Goal: Navigation & Orientation: Go to known website

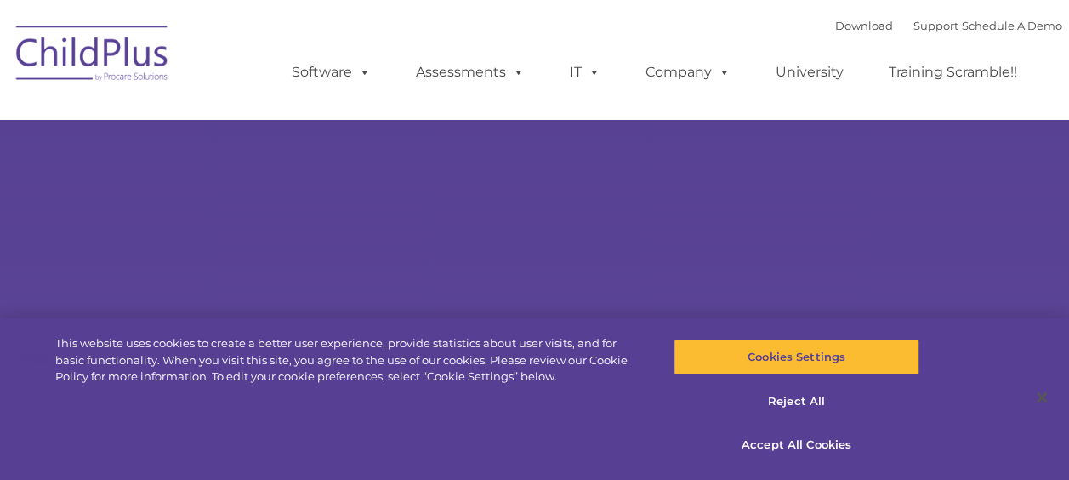
select select "MEDIUM"
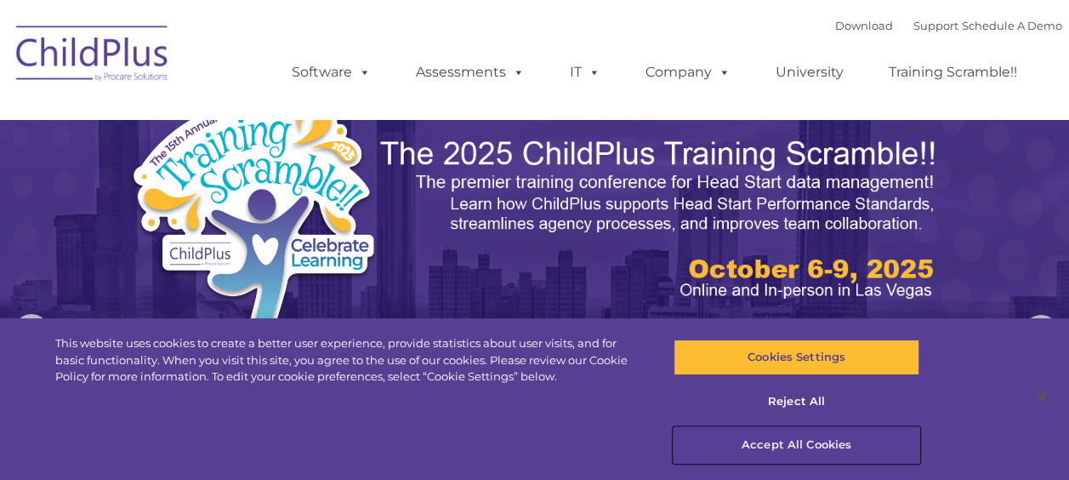
click at [813, 439] on button "Accept All Cookies" at bounding box center [796, 445] width 246 height 36
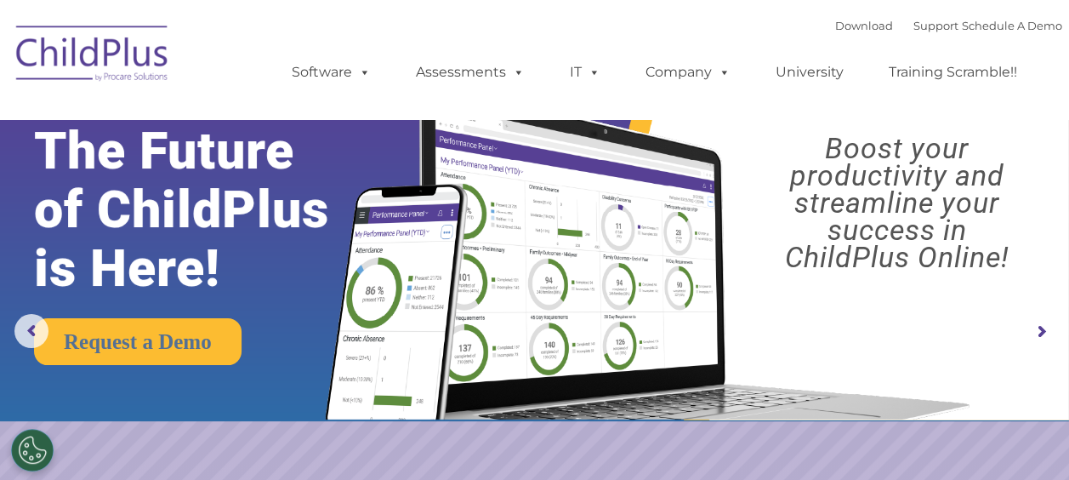
click at [109, 70] on img at bounding box center [93, 56] width 170 height 85
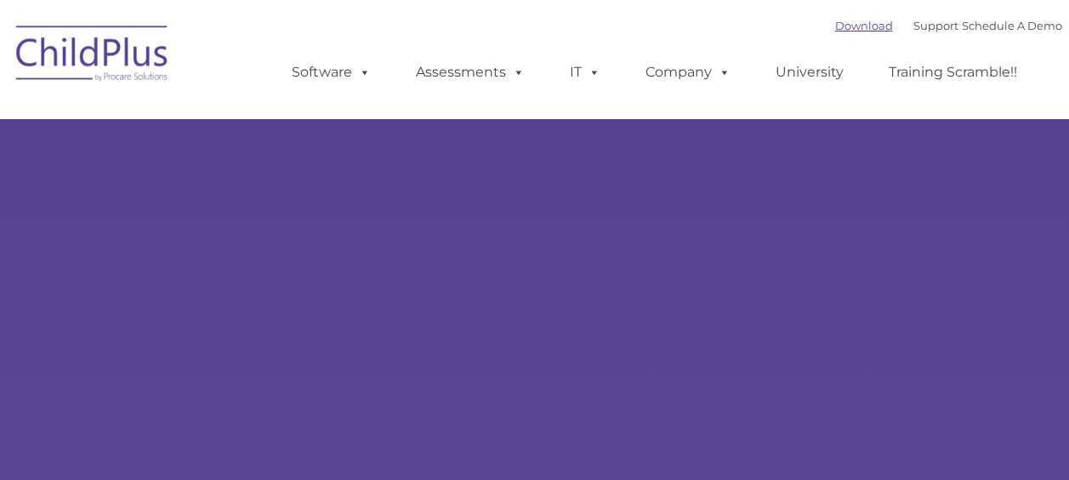
type input ""
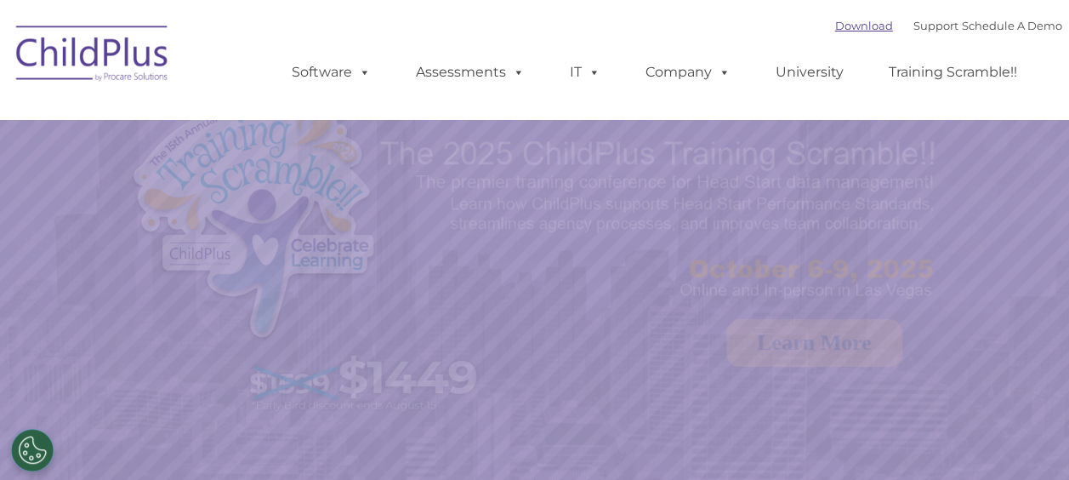
select select "MEDIUM"
